Goal: Information Seeking & Learning: Learn about a topic

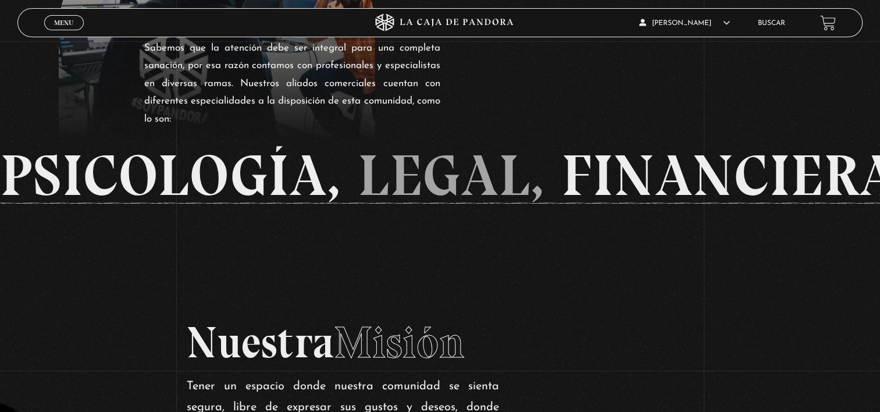
scroll to position [772, 0]
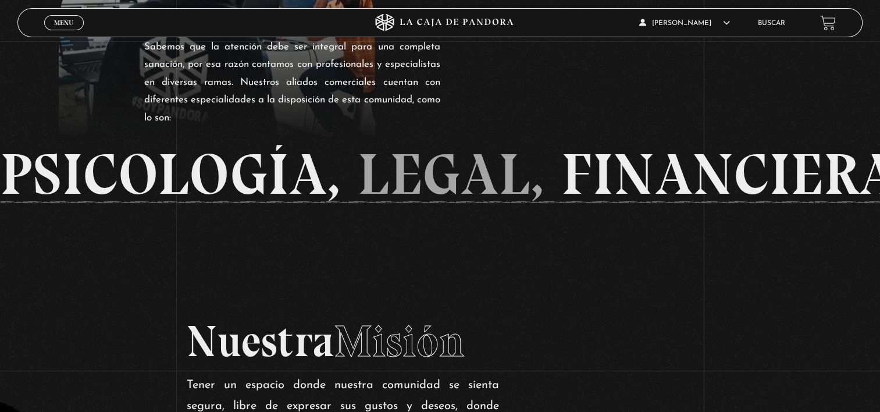
click at [63, 33] on div "Menu Cerrar" at bounding box center [176, 23] width 264 height 28
click at [62, 19] on span "Menu" at bounding box center [63, 22] width 19 height 7
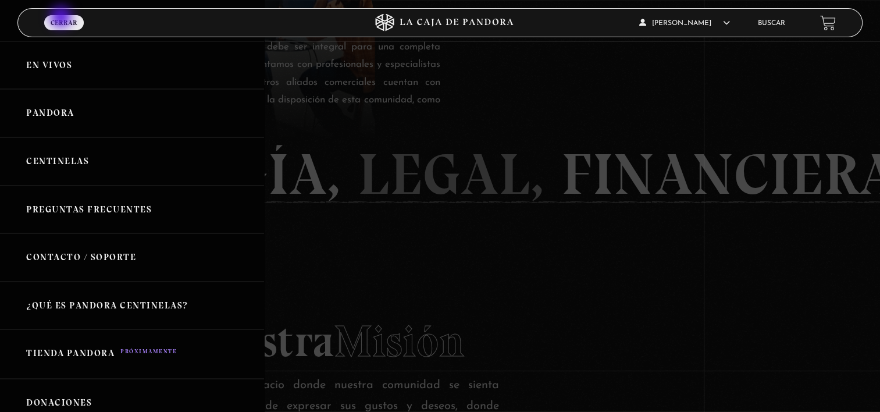
click at [163, 109] on link "Pandora" at bounding box center [132, 113] width 264 height 48
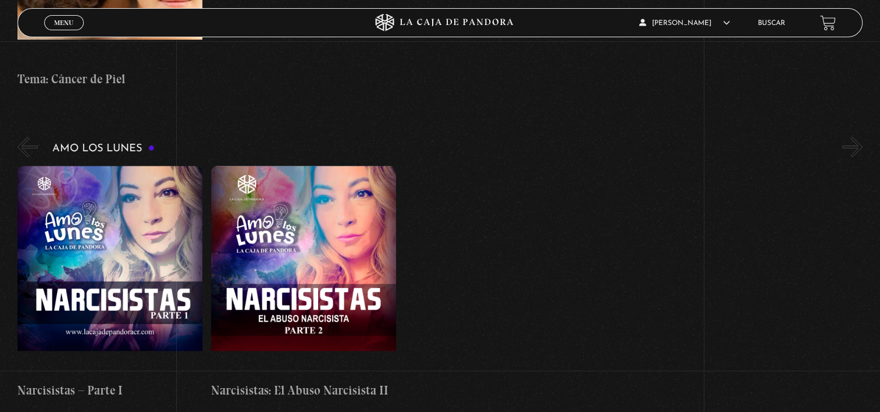
scroll to position [5197, 0]
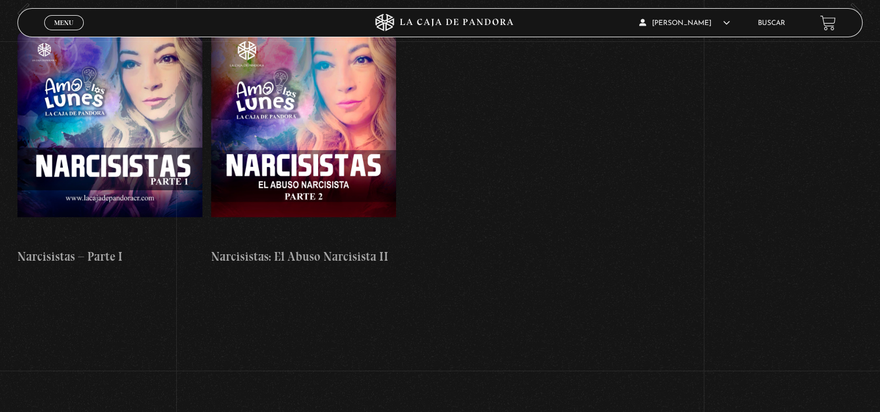
click at [786, 26] on link "Buscar" at bounding box center [771, 23] width 27 height 7
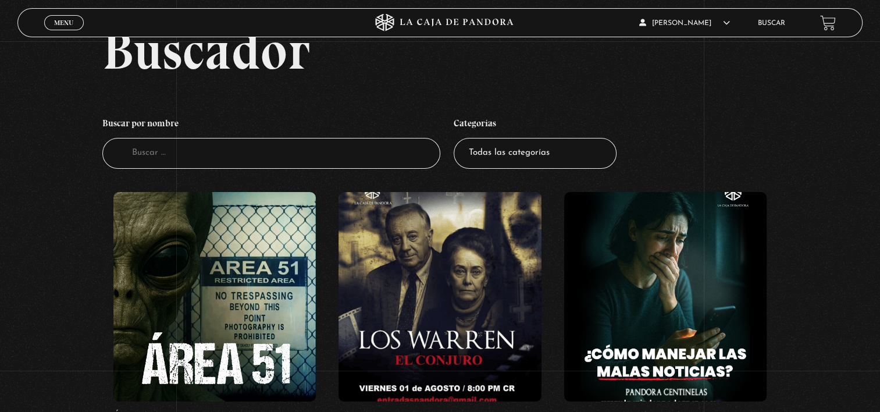
scroll to position [58, 0]
click at [141, 161] on input "Buscador" at bounding box center [271, 154] width 338 height 31
type input "trump"
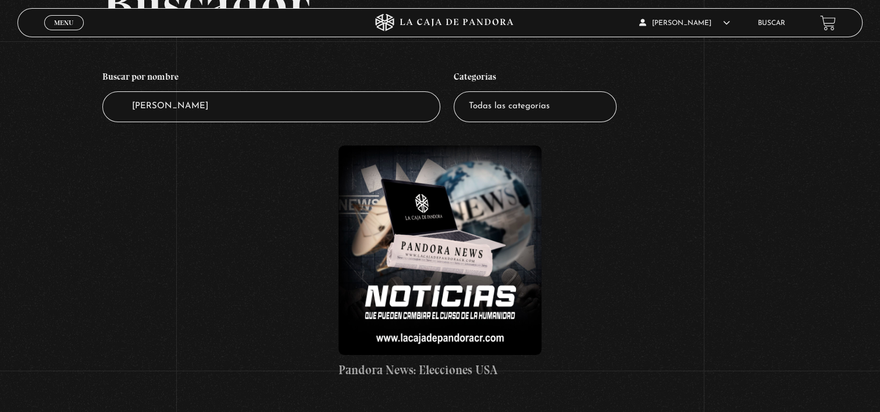
scroll to position [102, 0]
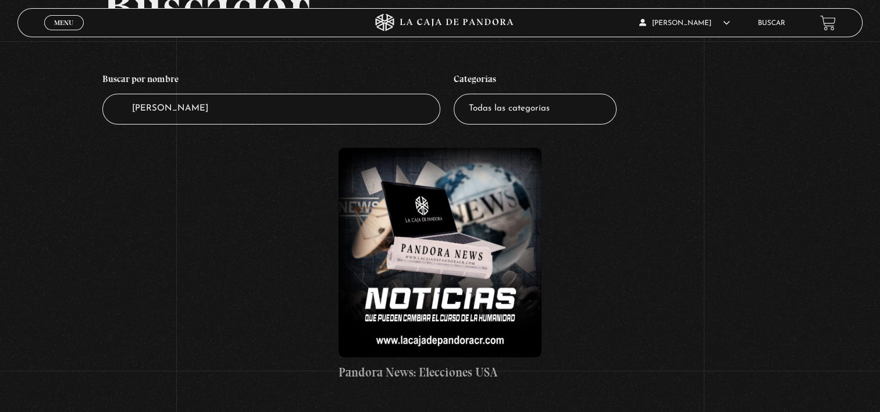
click at [426, 245] on figure at bounding box center [440, 252] width 203 height 209
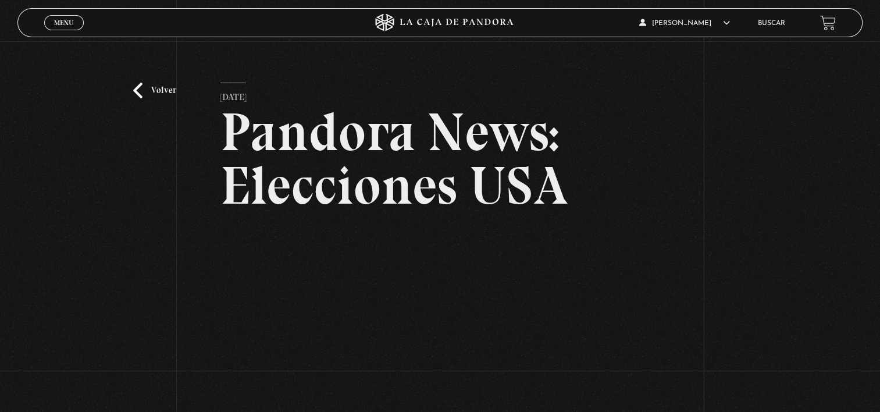
click at [38, 106] on div "Volver 26 noviembre, 2024 Pandora News: Elecciones USA WhatsApp Twitter Messeng…" at bounding box center [440, 285] width 880 height 489
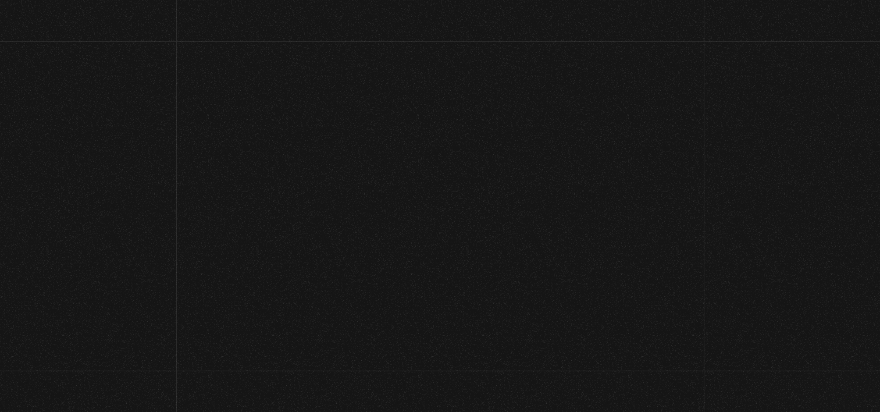
scroll to position [108, 0]
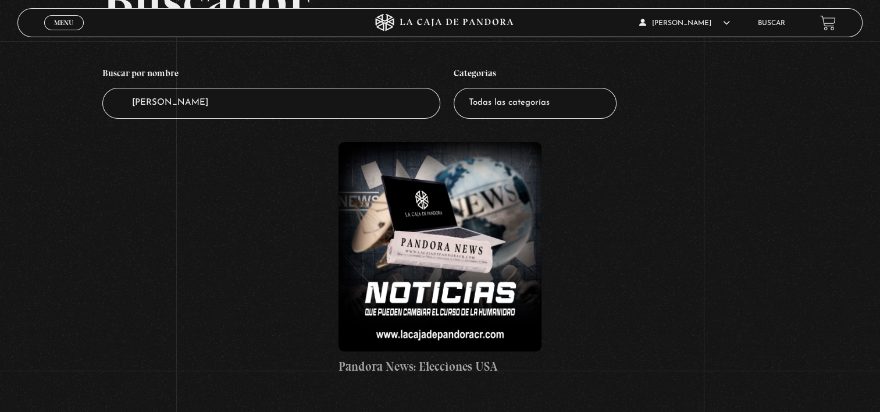
click at [55, 19] on span "Menu" at bounding box center [63, 22] width 19 height 7
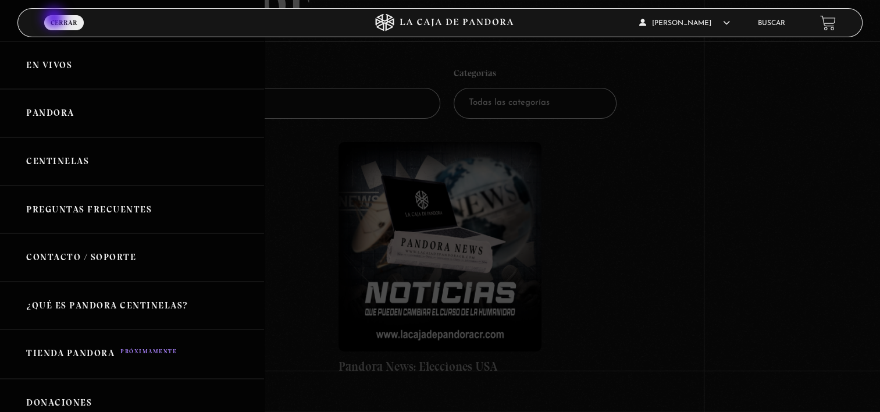
click at [47, 67] on link "En vivos" at bounding box center [132, 65] width 264 height 48
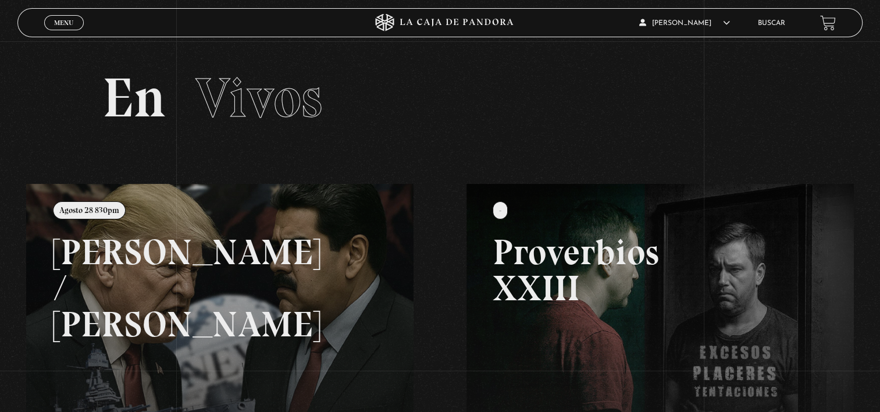
click at [144, 312] on link at bounding box center [466, 390] width 880 height 412
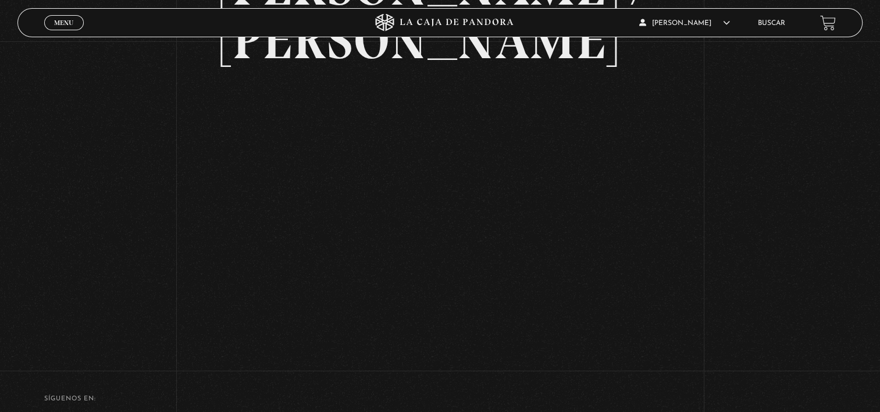
scroll to position [144, 0]
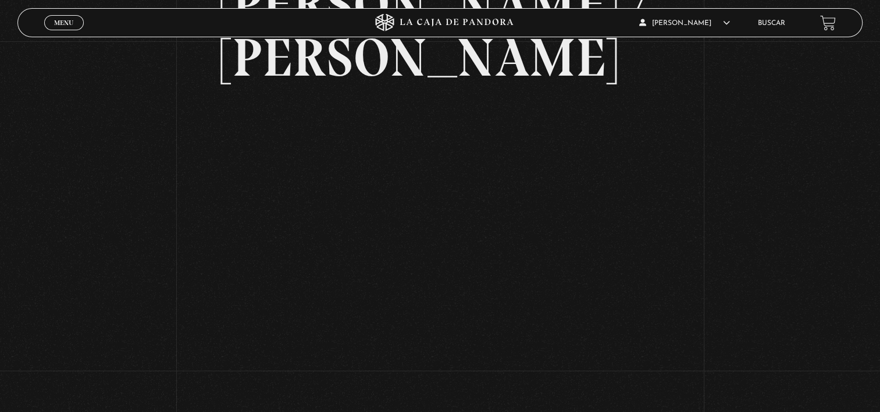
scroll to position [129, 0]
click at [98, 226] on div "Volver Agosto 28 830pm Trump / Maduro" at bounding box center [440, 142] width 880 height 459
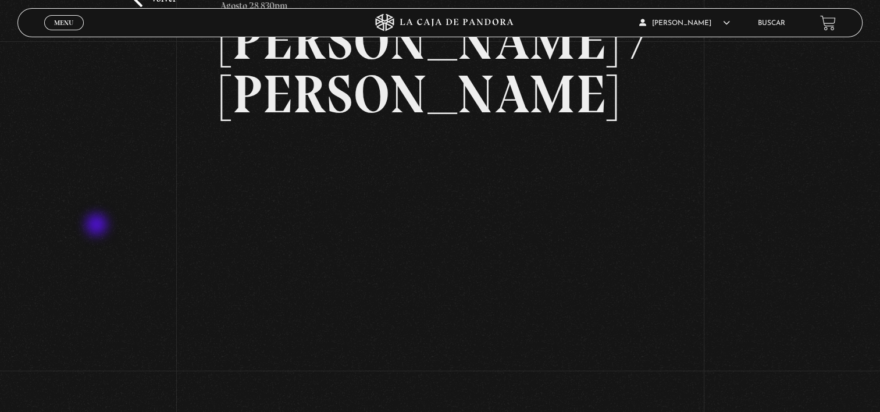
scroll to position [60, 0]
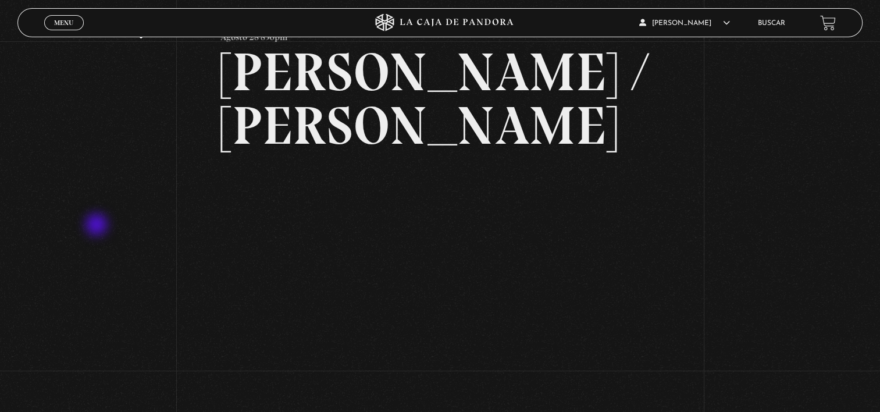
click at [694, 152] on div "Volver Agosto 28 830pm Trump / Maduro" at bounding box center [440, 210] width 880 height 459
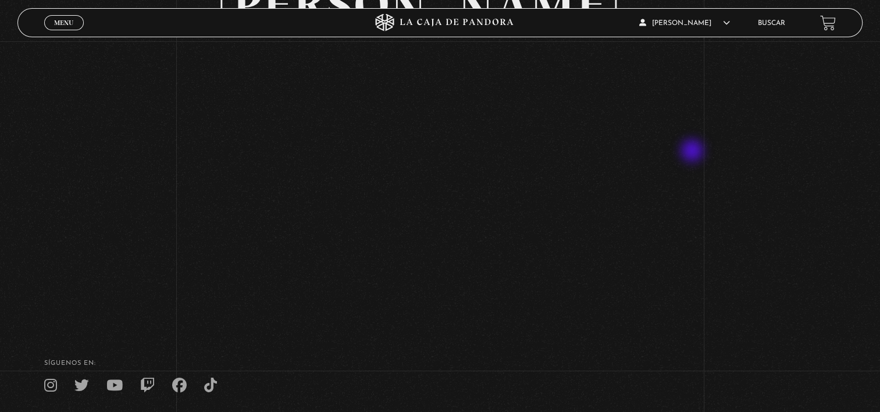
scroll to position [216, 0]
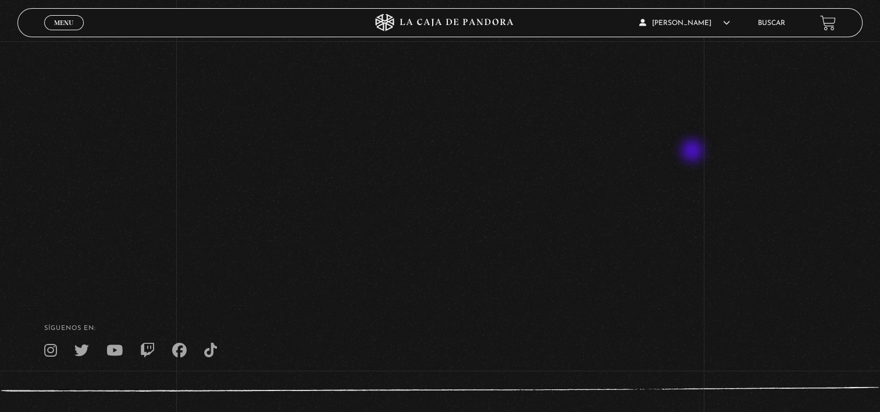
click at [580, 285] on footer "SÍguenos en: La Caja de Pandora, Derechos Reservados 2025 Realizado por" at bounding box center [440, 374] width 880 height 178
click at [591, 285] on footer "SÍguenos en: La Caja de Pandora, Derechos Reservados 2025 Realizado por" at bounding box center [440, 374] width 880 height 178
click at [605, 310] on footer "SÍguenos en: La Caja de Pandora, Derechos Reservados 2025 Realizado por" at bounding box center [440, 374] width 880 height 178
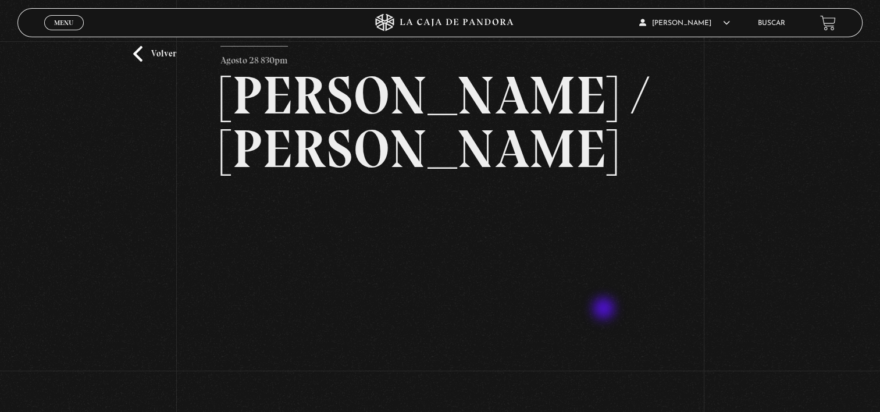
scroll to position [0, 0]
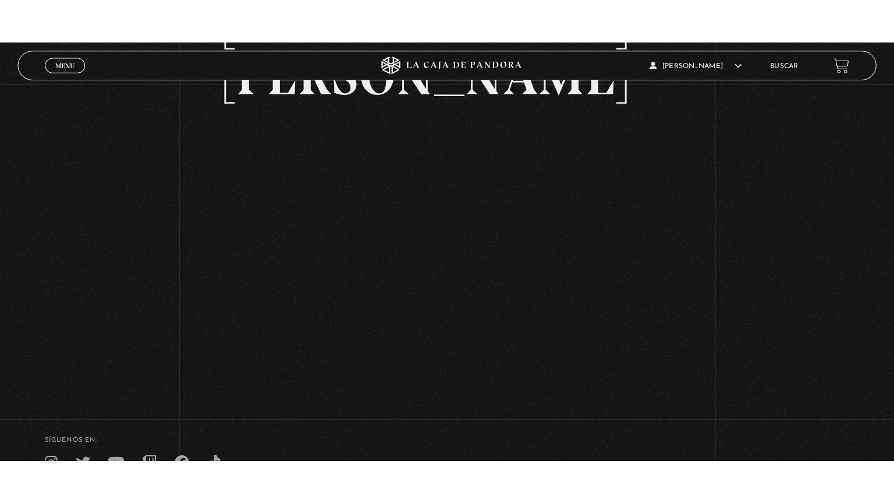
scroll to position [144, 0]
